Goal: Understand process/instructions

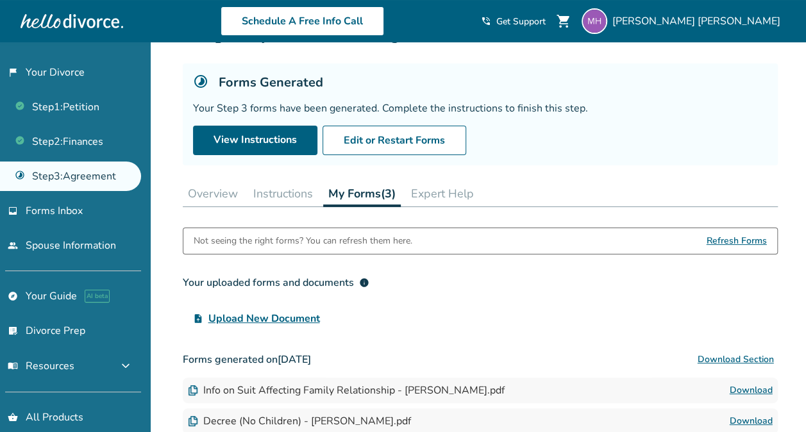
scroll to position [122, 0]
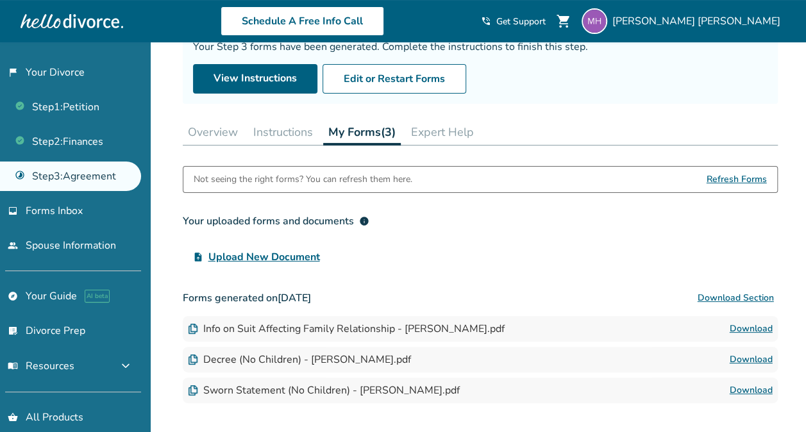
click at [287, 127] on button "Instructions" at bounding box center [283, 132] width 70 height 26
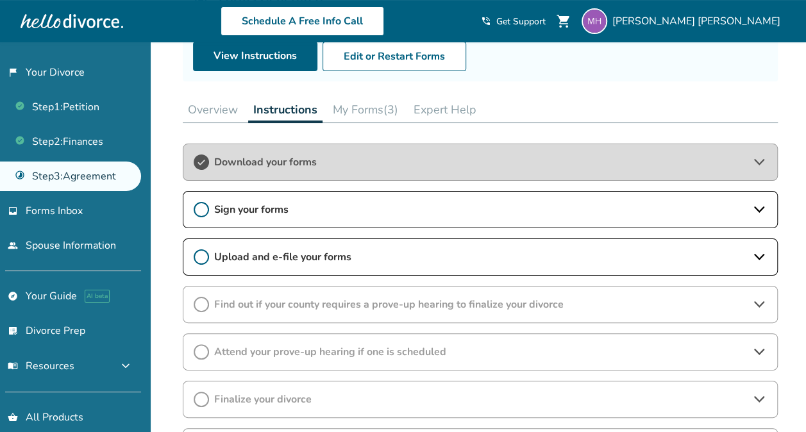
scroll to position [143, 0]
click at [668, 163] on span "Download your forms" at bounding box center [480, 164] width 532 height 14
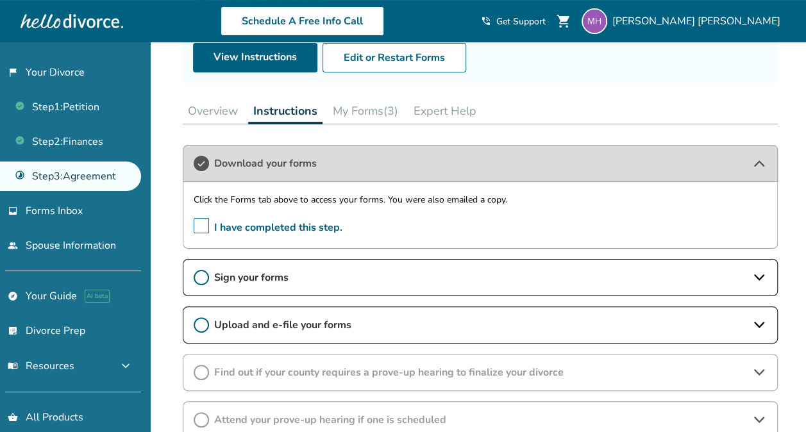
click at [291, 282] on span "Sign your forms" at bounding box center [480, 278] width 532 height 14
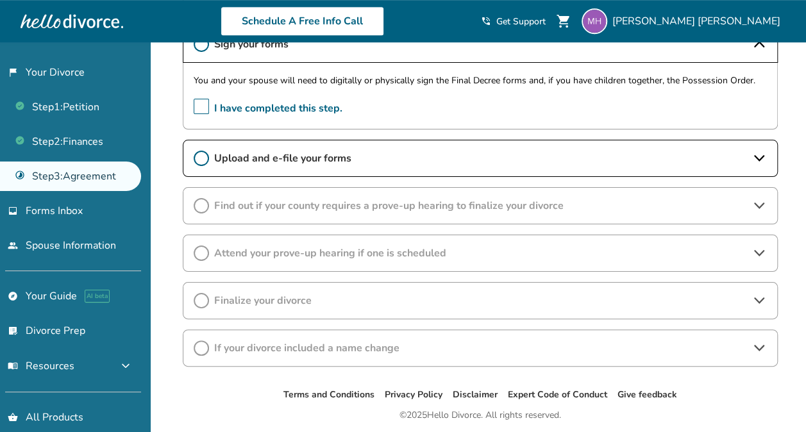
scroll to position [377, 0]
click at [362, 302] on span "Finalize your divorce" at bounding box center [480, 300] width 532 height 14
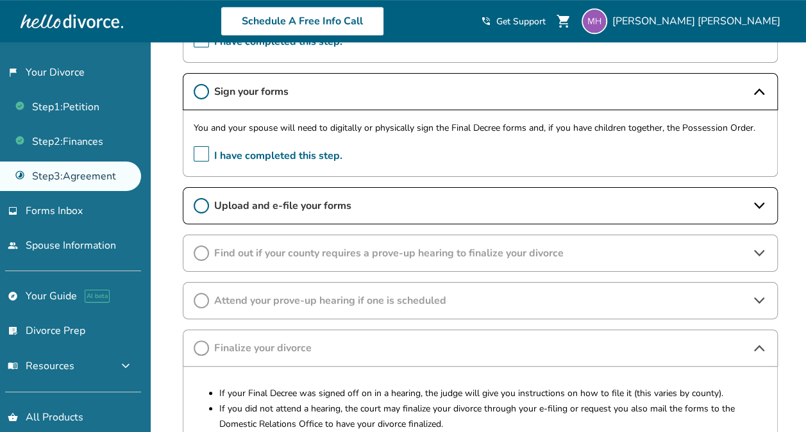
scroll to position [328, 0]
click at [343, 258] on div "Find out if your county requires a prove-up hearing to finalize your divorce" at bounding box center [480, 253] width 595 height 37
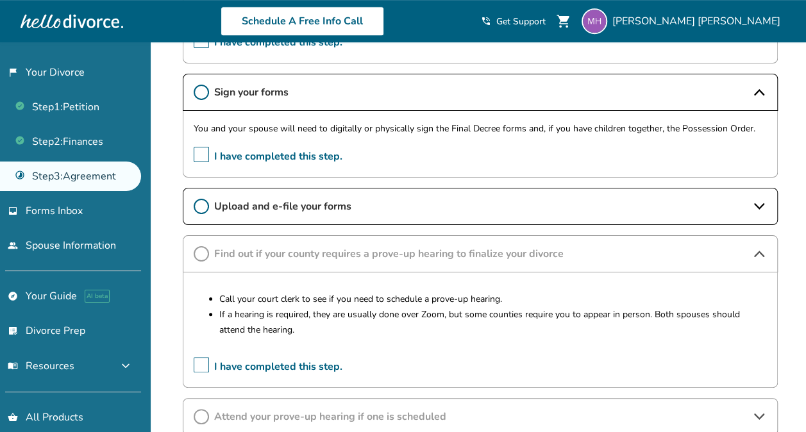
click at [386, 199] on span "Upload and e-file your forms" at bounding box center [480, 206] width 532 height 14
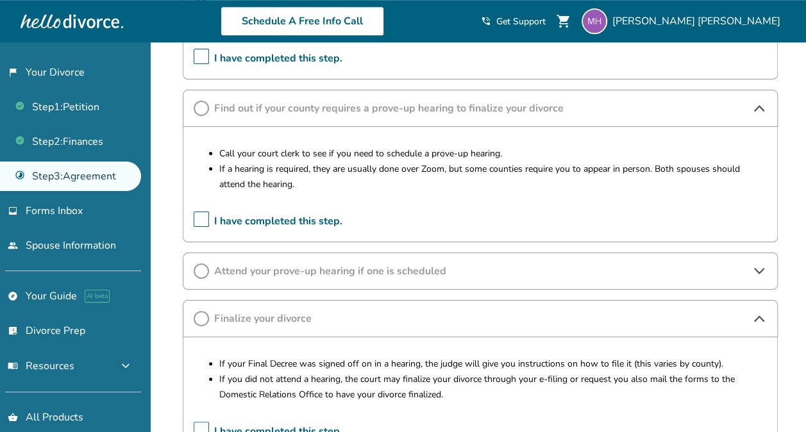
scroll to position [542, 0]
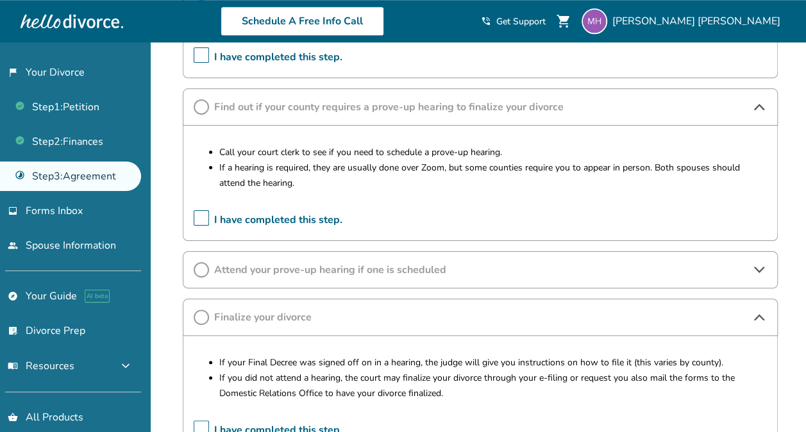
click at [353, 271] on span "Attend your prove-up hearing if one is scheduled" at bounding box center [480, 270] width 532 height 14
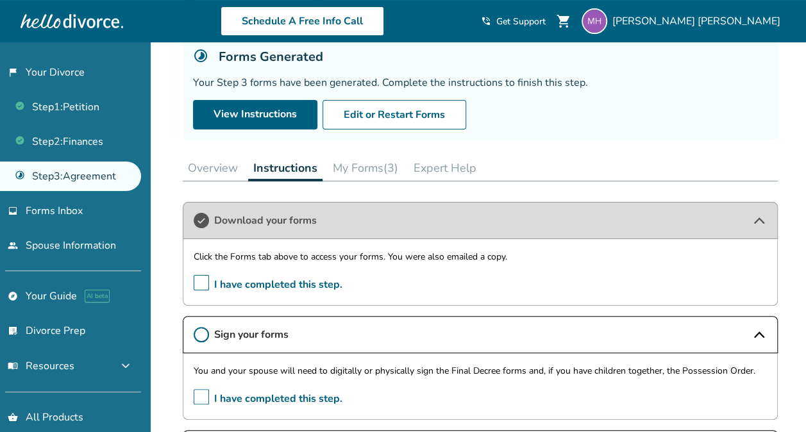
scroll to position [84, 0]
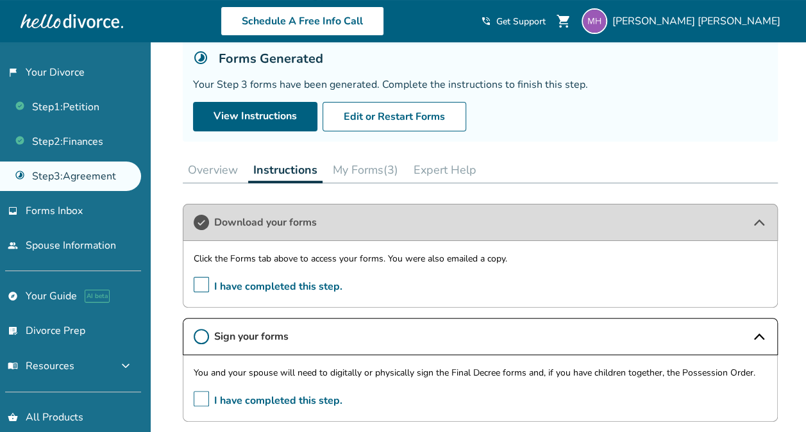
click at [364, 165] on button "My Forms (3)" at bounding box center [366, 170] width 76 height 26
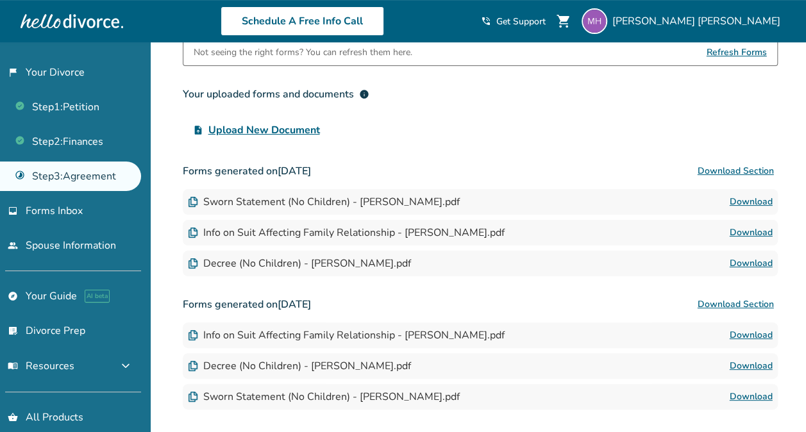
scroll to position [248, 0]
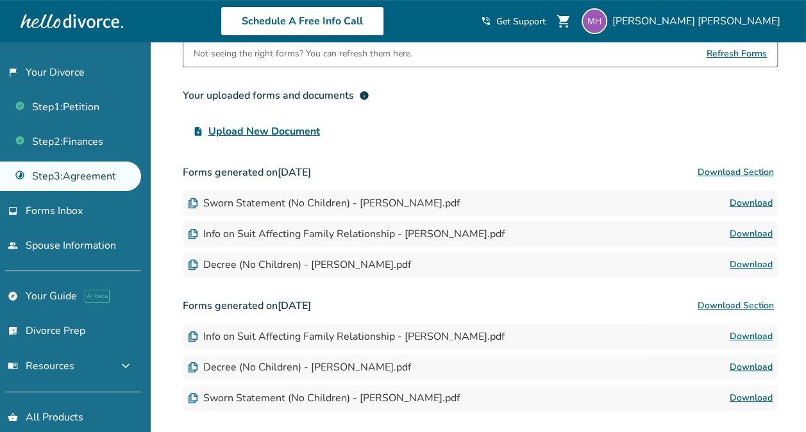
click at [733, 174] on button "Download Section" at bounding box center [736, 173] width 84 height 26
